Goal: Task Accomplishment & Management: Use online tool/utility

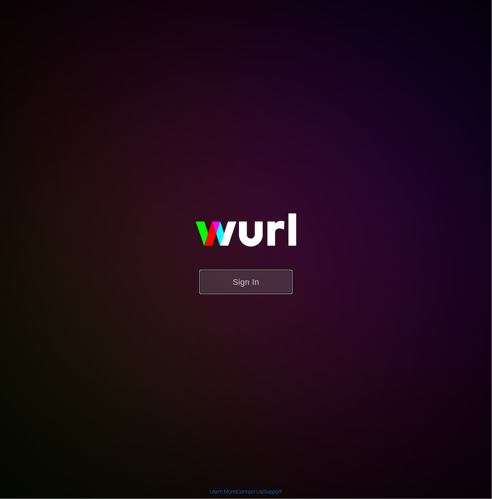
click at [271, 273] on button "Sign In" at bounding box center [246, 282] width 93 height 24
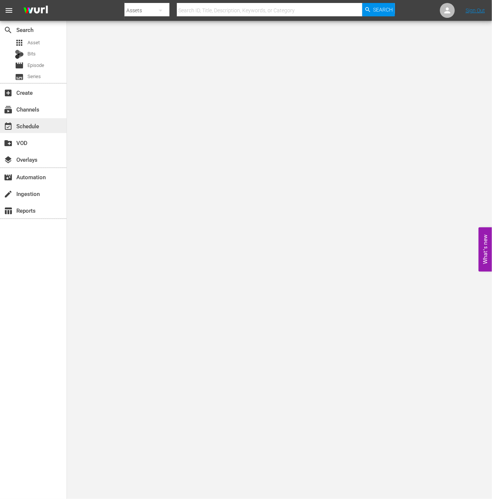
click at [34, 128] on div "event_available Schedule" at bounding box center [21, 125] width 42 height 7
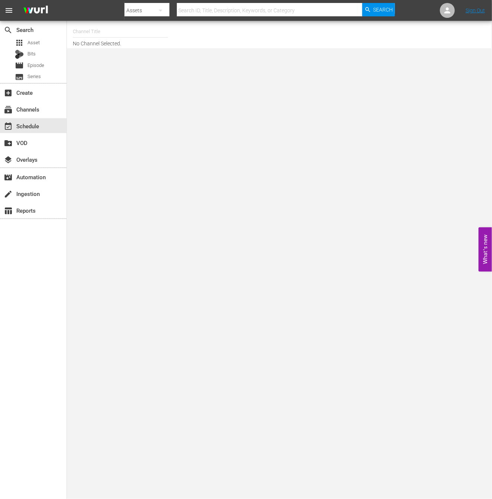
click at [110, 36] on input "text" at bounding box center [120, 32] width 95 height 18
type input "ㅜ"
type input "new kpop"
click at [100, 37] on input "new kpop" at bounding box center [120, 32] width 95 height 18
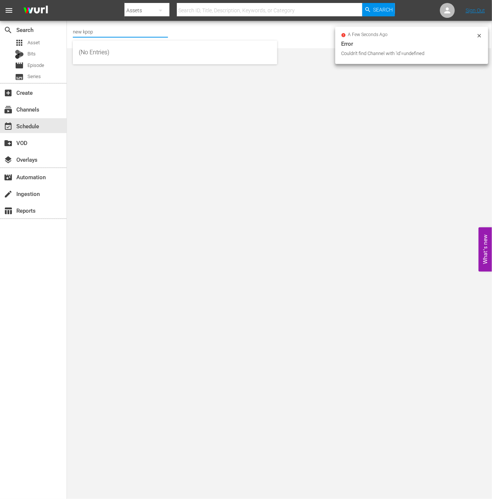
click at [100, 30] on input "new kpop" at bounding box center [120, 32] width 95 height 18
click at [99, 32] on input "new kpop" at bounding box center [120, 32] width 95 height 18
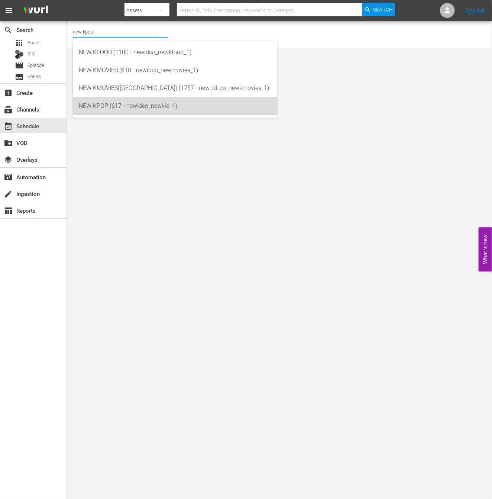
click at [115, 97] on div "NEW KPOP (617 - newidco_newkid_1)" at bounding box center [175, 106] width 193 height 18
type input "NEW KPOP (617 - newidco_newkid_1)"
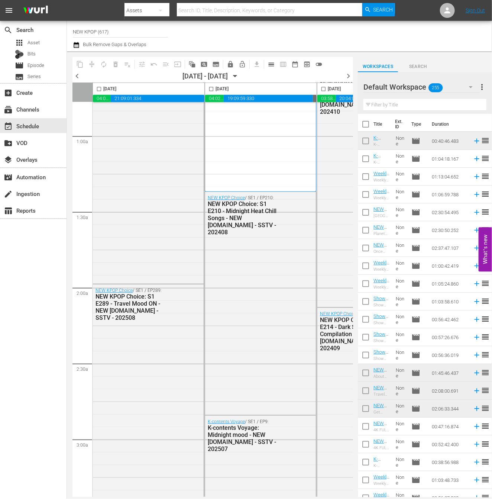
scroll to position [120, 0]
click at [79, 78] on span "chevron_left" at bounding box center [77, 75] width 9 height 9
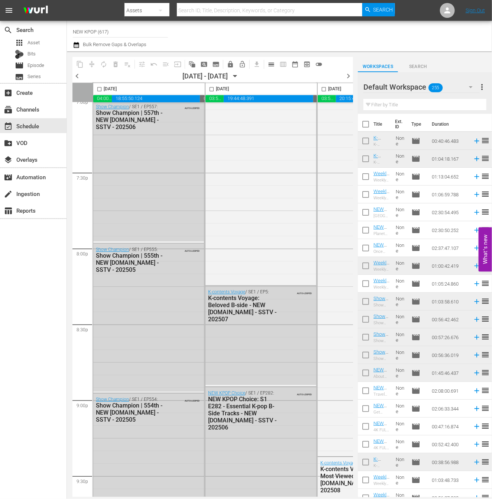
scroll to position [2513, 0]
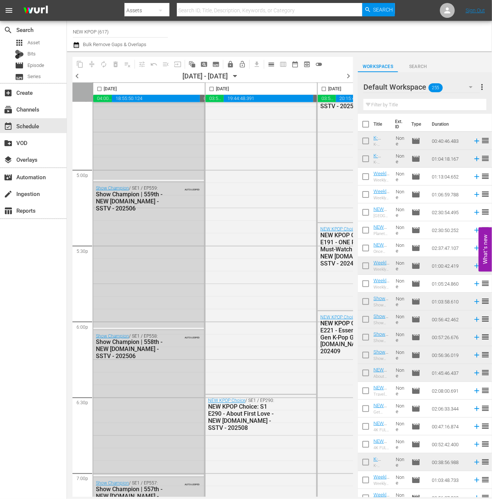
click at [77, 77] on span "chevron_left" at bounding box center [77, 75] width 9 height 9
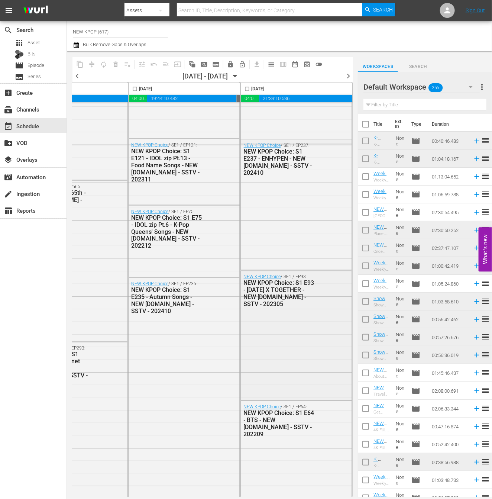
scroll to position [2839, 527]
